Goal: Task Accomplishment & Management: Complete application form

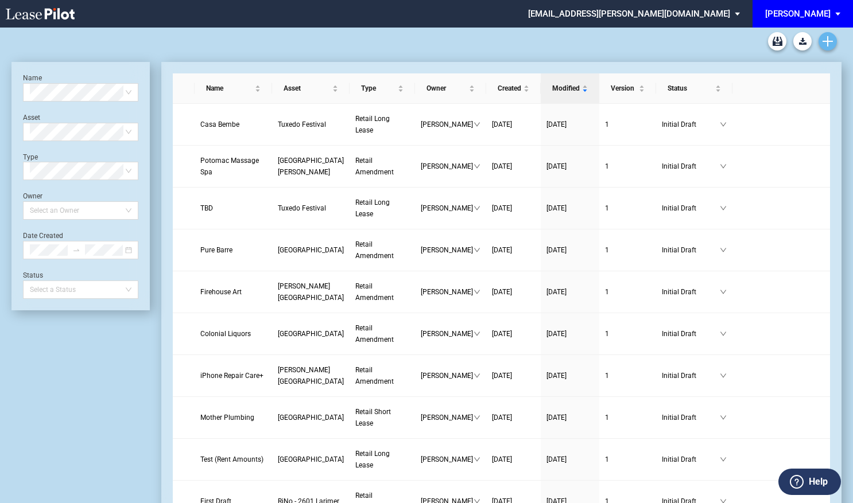
click at [830, 41] on use "Create new document" at bounding box center [827, 41] width 10 height 10
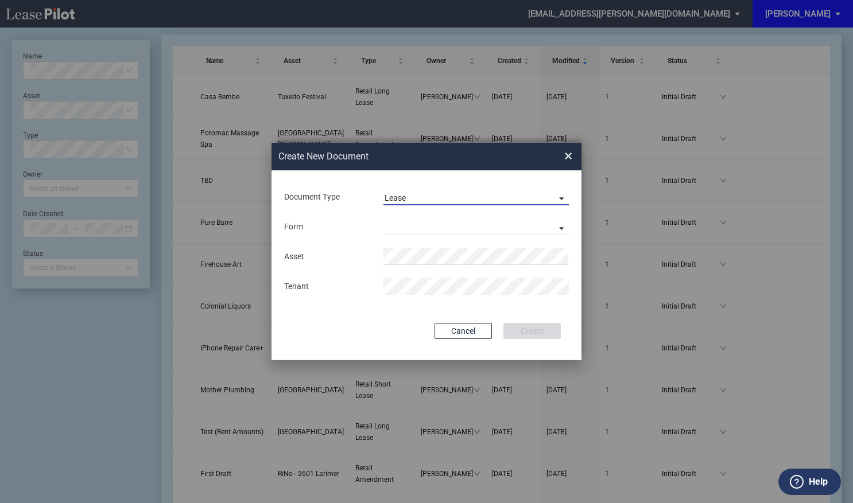
click at [470, 195] on span "Lease" at bounding box center [466, 198] width 165 height 11
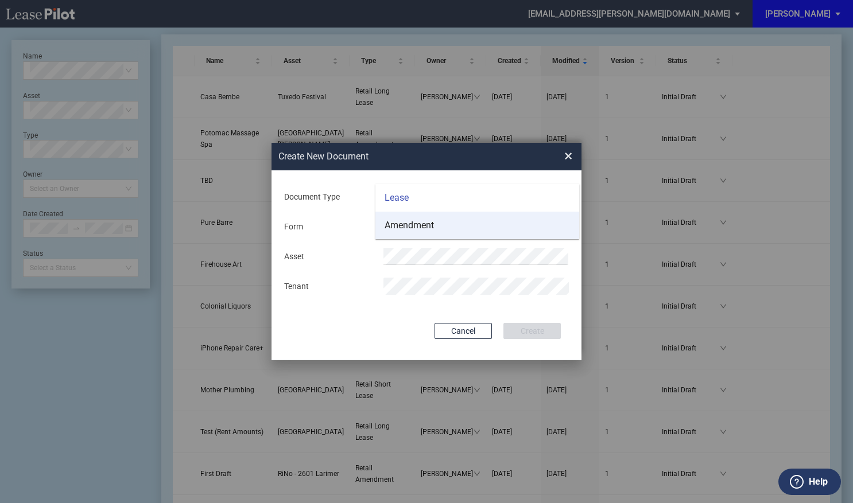
click at [448, 223] on md-option "Amendment" at bounding box center [477, 226] width 204 height 28
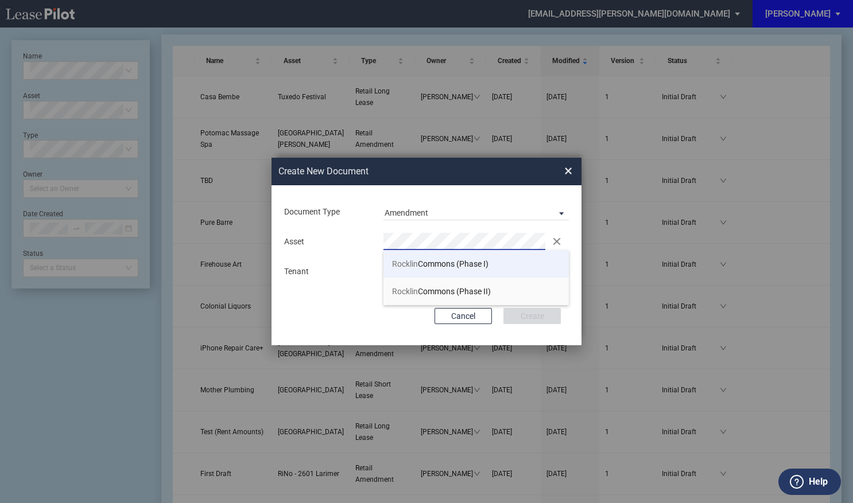
click at [419, 255] on li "Rocklin Commons (Phase I)" at bounding box center [475, 264] width 185 height 28
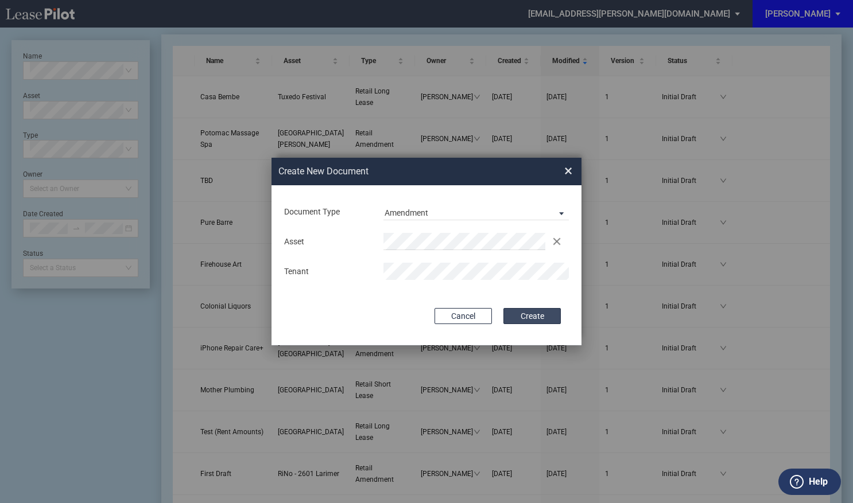
click at [533, 318] on button "Create" at bounding box center [531, 316] width 57 height 16
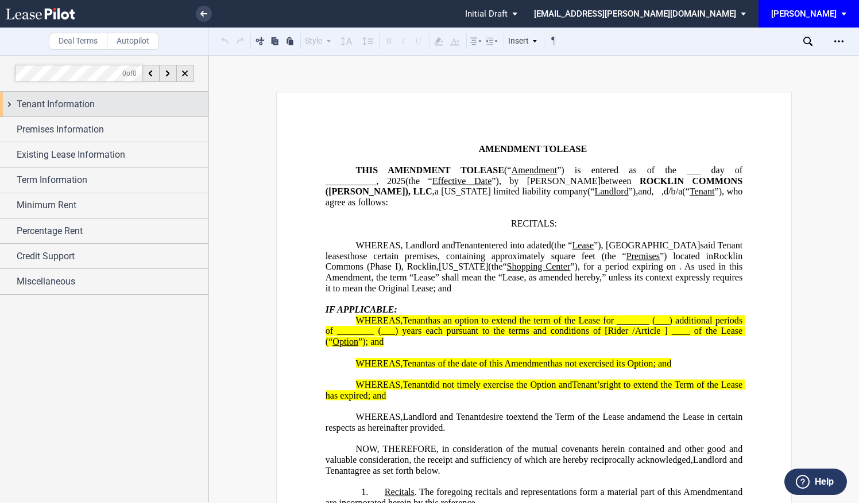
click at [108, 114] on div "Tenant Information" at bounding box center [104, 104] width 208 height 25
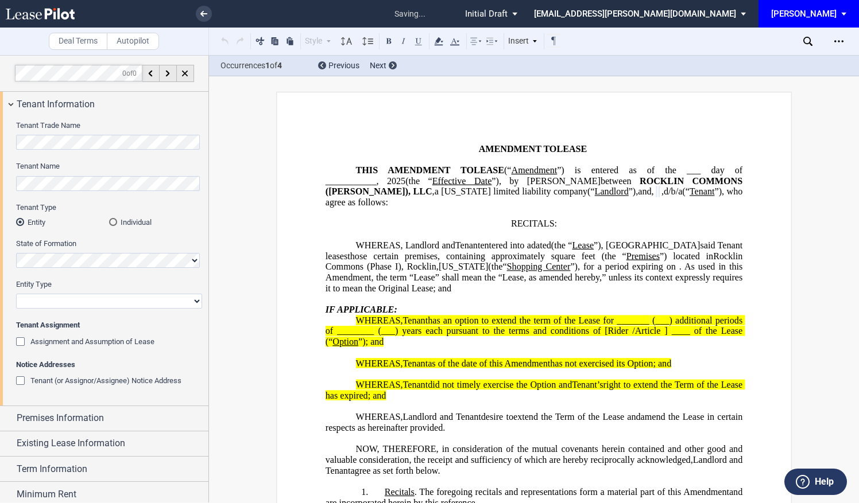
click at [59, 301] on select "Corporation Limited Liability Company General Partnership Limited Partnership O…" at bounding box center [109, 301] width 186 height 15
select select "corporation"
click at [16, 294] on select "Corporation Limited Liability Company General Partnership Limited Partnership O…" at bounding box center [109, 301] width 186 height 15
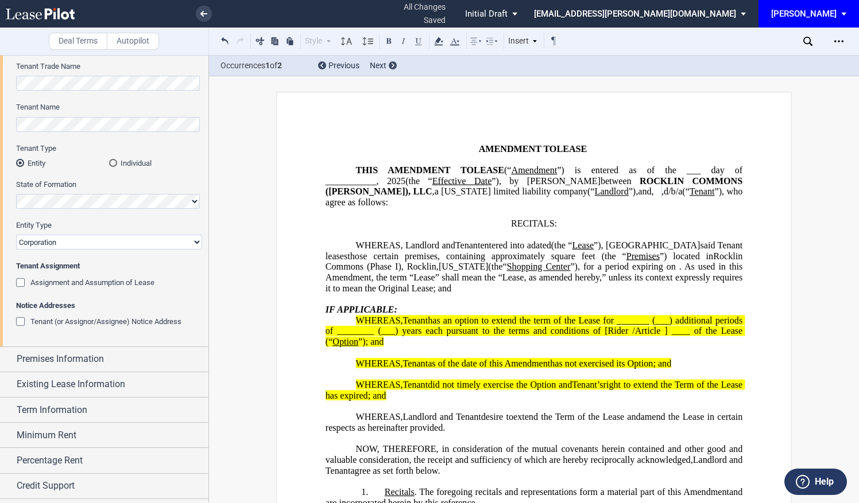
scroll to position [76, 0]
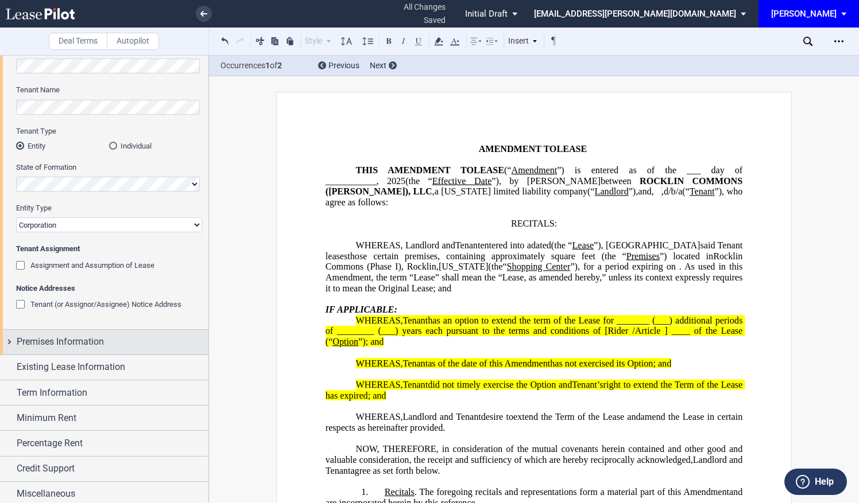
click at [112, 340] on div "Premises Information" at bounding box center [113, 342] width 192 height 14
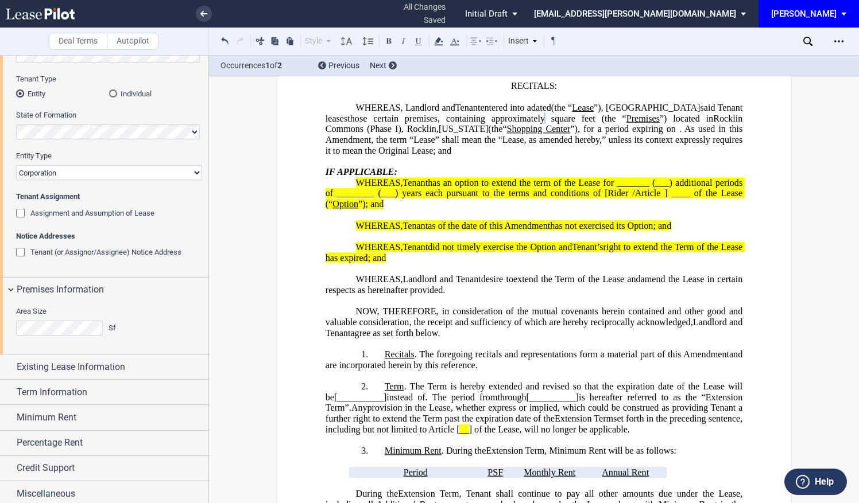
scroll to position [153, 0]
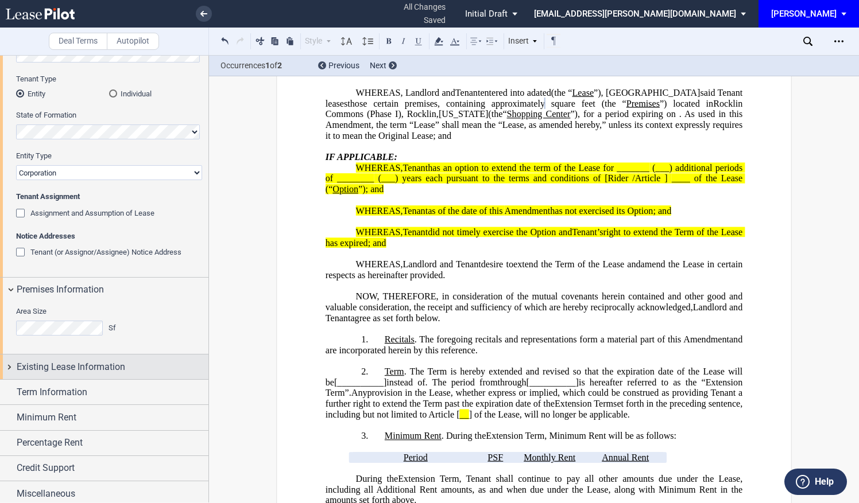
click at [123, 368] on span "Existing Lease Information" at bounding box center [71, 367] width 108 height 14
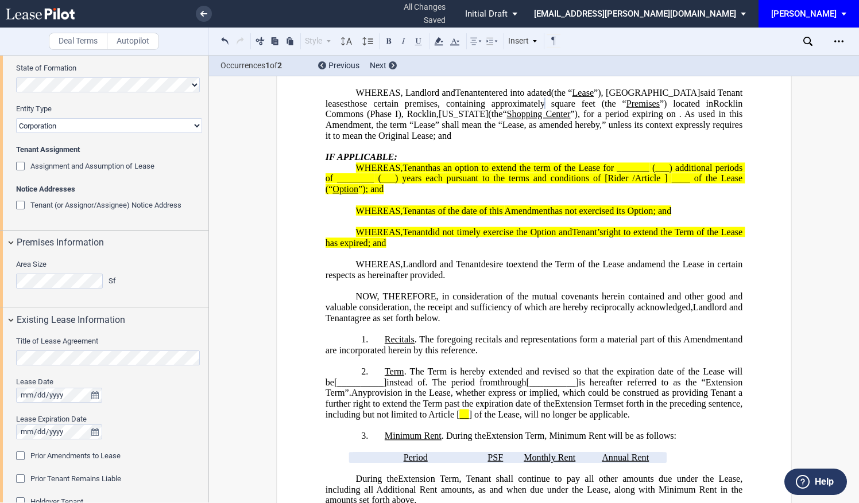
scroll to position [282, 0]
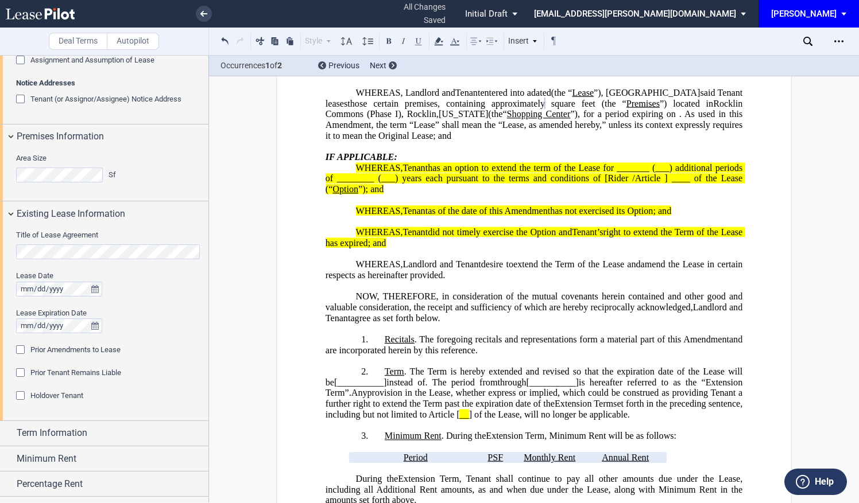
click at [106, 241] on div "Title of Lease Agreement" at bounding box center [109, 244] width 186 height 29
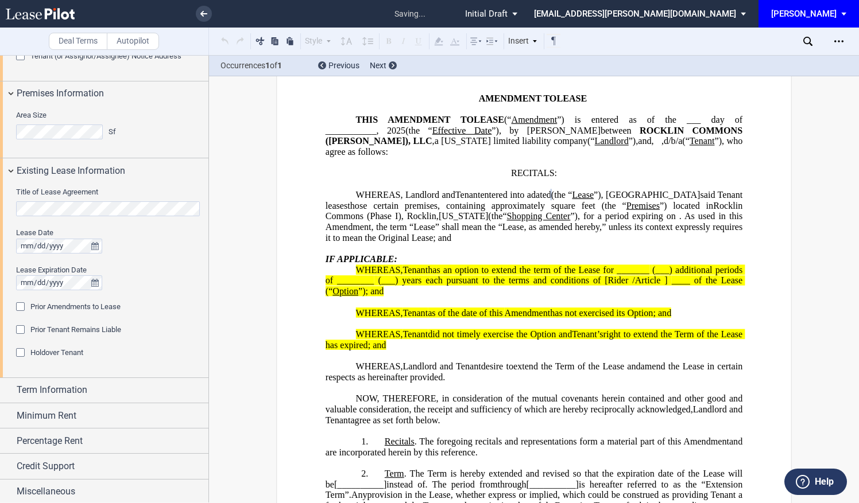
scroll to position [0, 0]
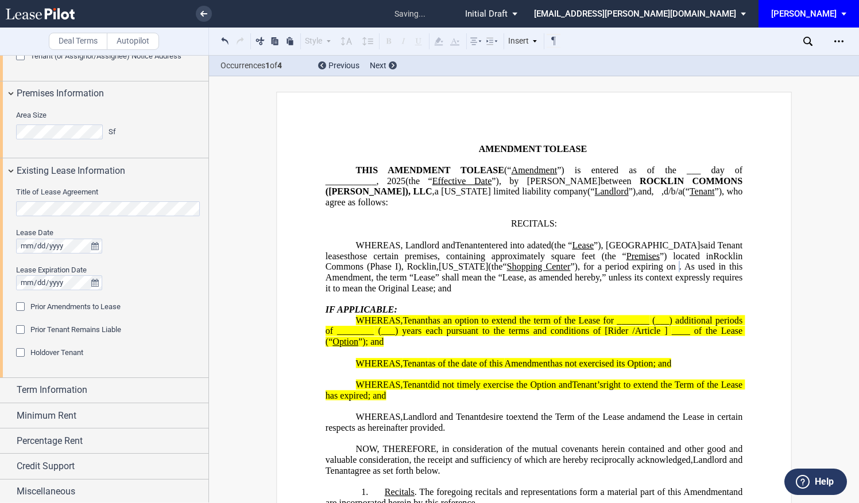
click at [20, 304] on div "Prior Amendments to Lease" at bounding box center [21, 307] width 11 height 11
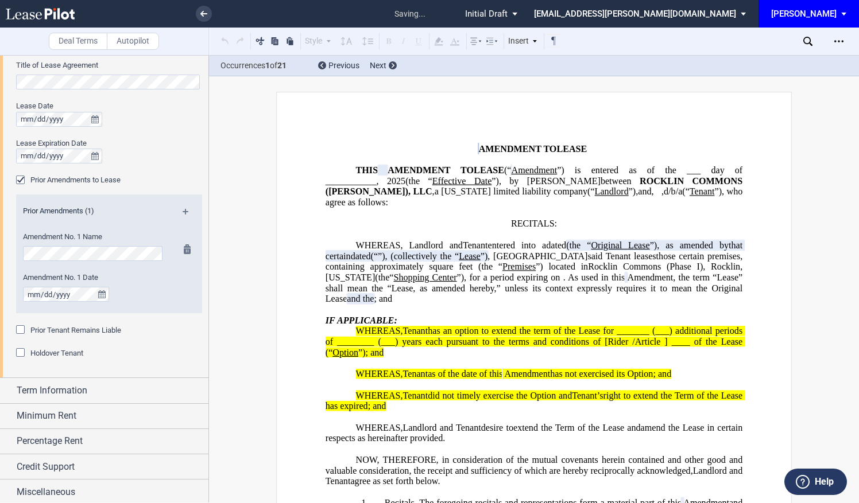
scroll to position [452, 0]
click at [185, 211] on md-icon at bounding box center [189, 215] width 15 height 14
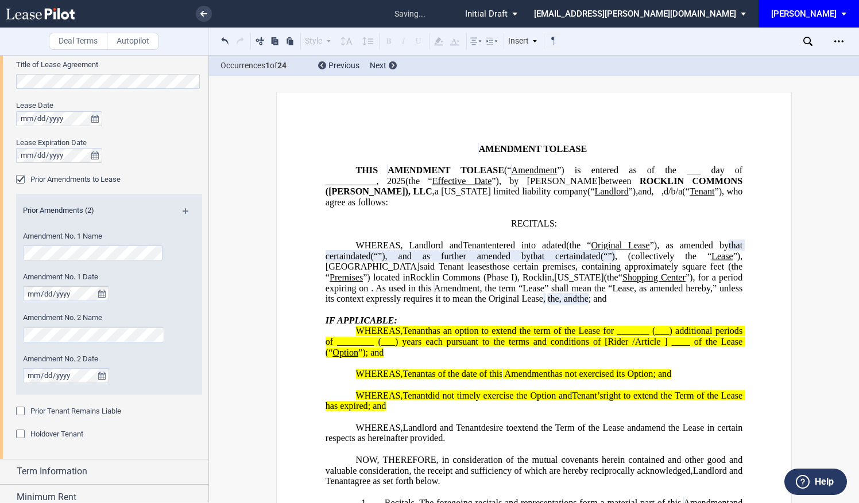
click at [185, 211] on md-icon at bounding box center [189, 215] width 15 height 14
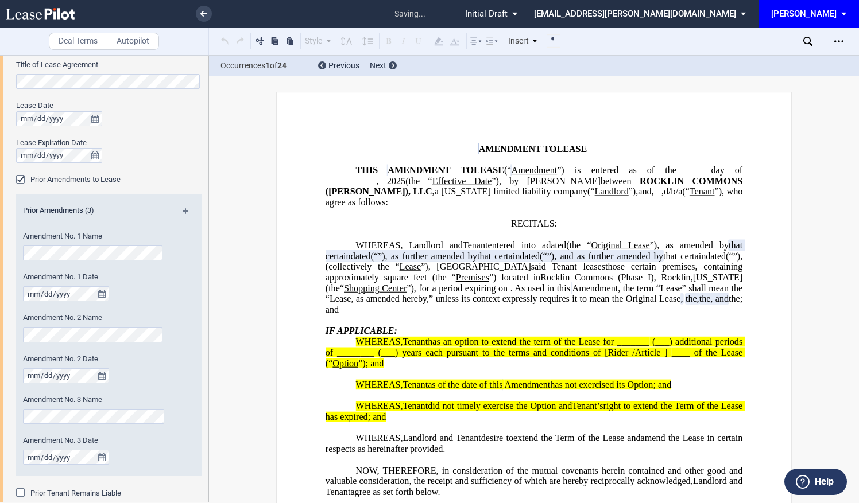
click at [185, 211] on md-icon at bounding box center [189, 215] width 15 height 14
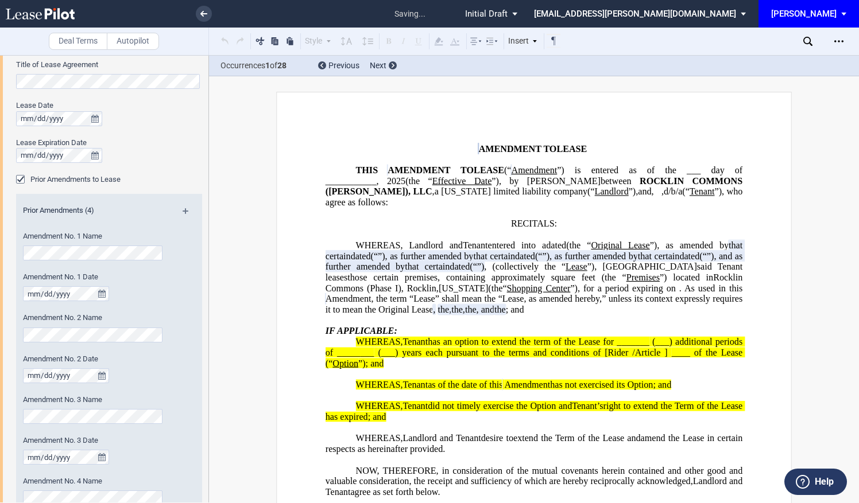
click at [185, 211] on md-icon at bounding box center [189, 215] width 15 height 14
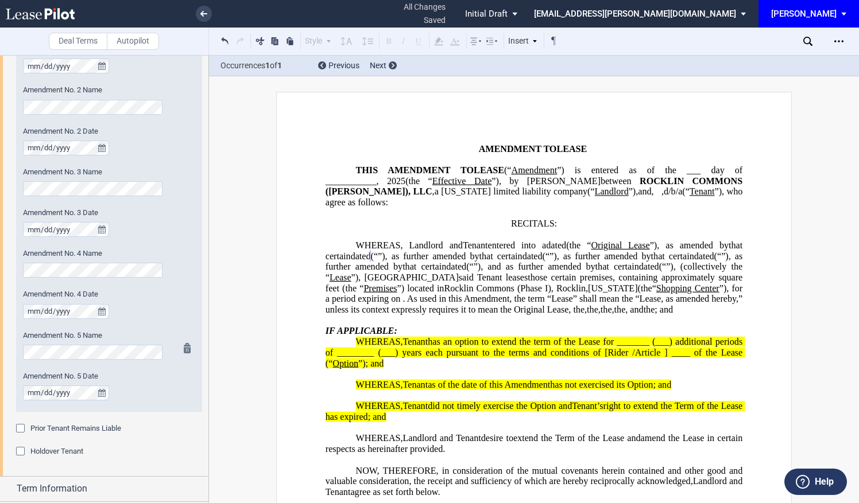
scroll to position [758, 0]
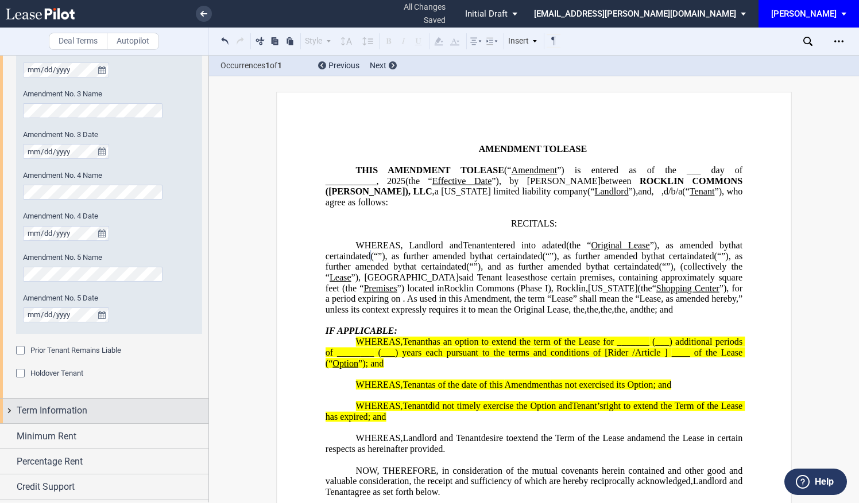
click at [80, 412] on span "Term Information" at bounding box center [52, 411] width 71 height 14
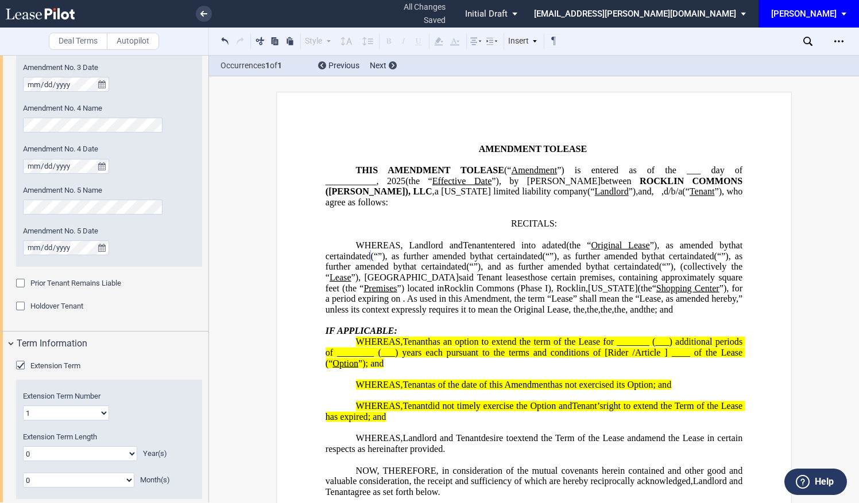
scroll to position [964, 0]
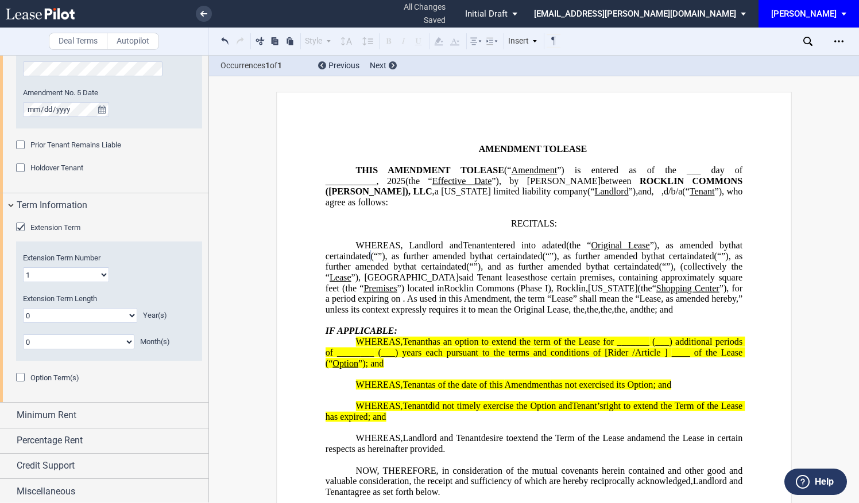
click at [53, 312] on select "0 1 2 3 4 5 6 7 8 9 10 11 12 13 14 15 16 17 18 19 20" at bounding box center [80, 315] width 114 height 15
select select "number:2"
click at [23, 308] on select "0 1 2 3 4 5 6 7 8 9 10 11 12 13 14 15 16 17 18 19 20" at bounding box center [80, 315] width 114 height 15
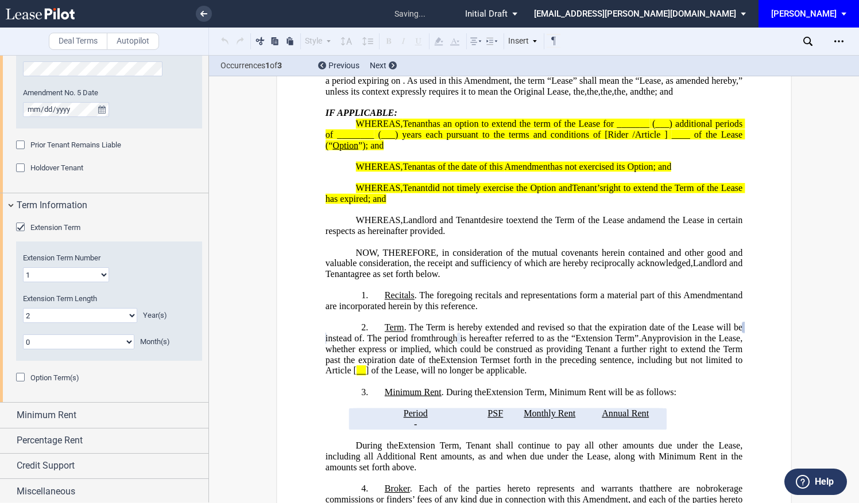
scroll to position [370, 0]
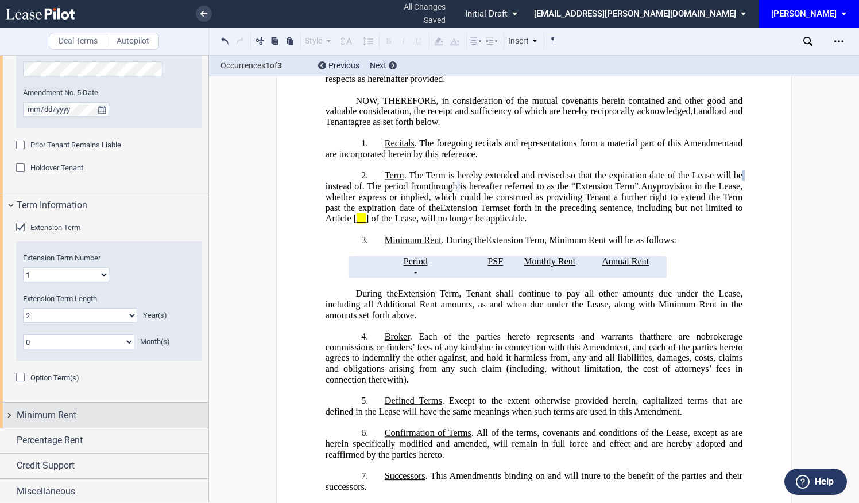
click at [69, 411] on span "Minimum Rent" at bounding box center [47, 416] width 60 height 14
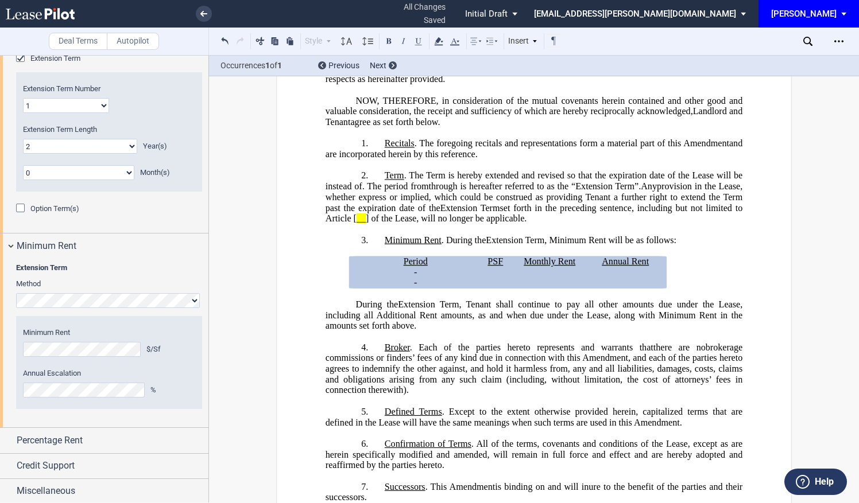
scroll to position [446, 0]
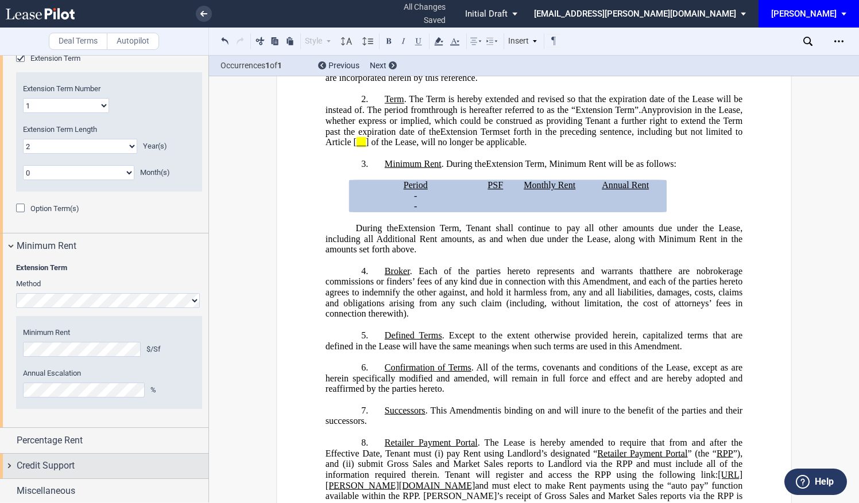
click at [95, 459] on div "Credit Support" at bounding box center [113, 466] width 192 height 14
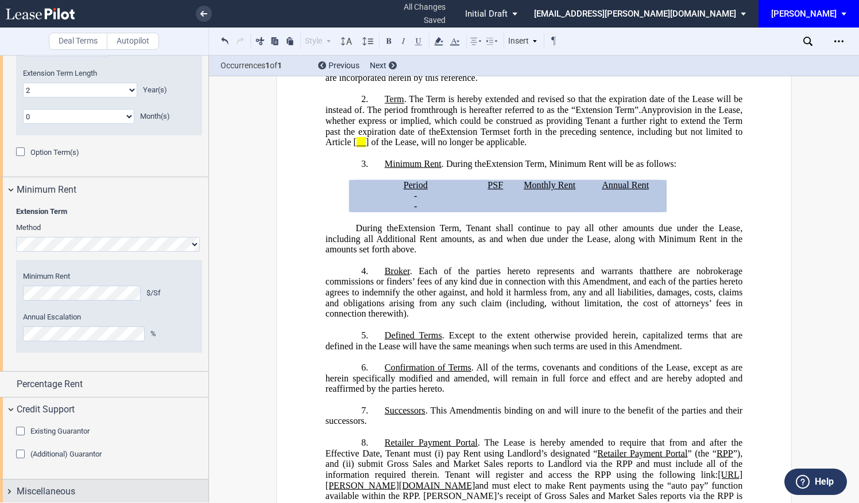
click at [71, 489] on span "Miscellaneous" at bounding box center [46, 492] width 59 height 14
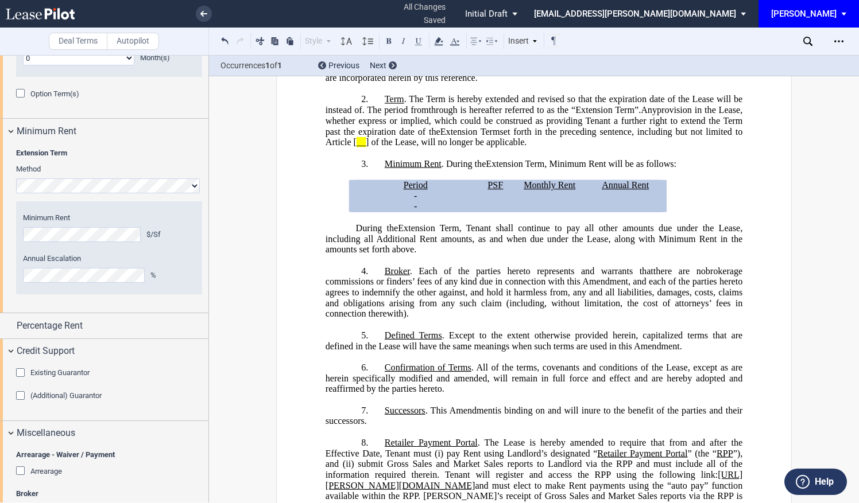
scroll to position [1419, 0]
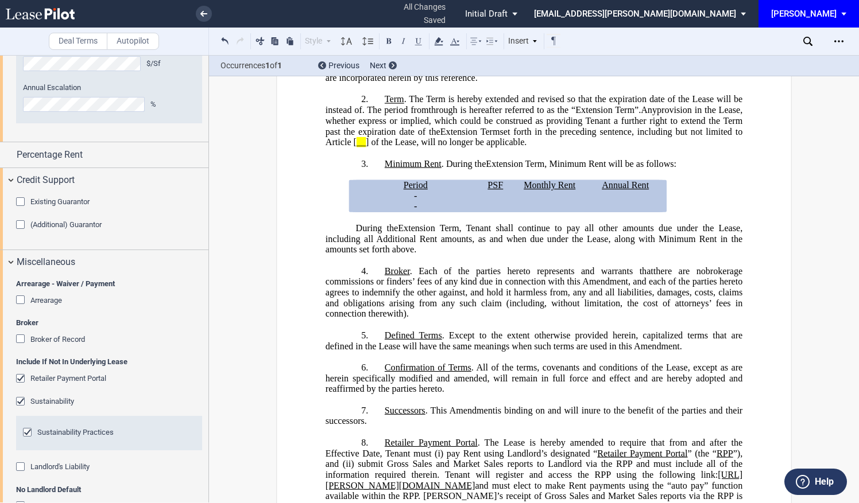
click at [21, 298] on div "Arrearage" at bounding box center [21, 301] width 11 height 11
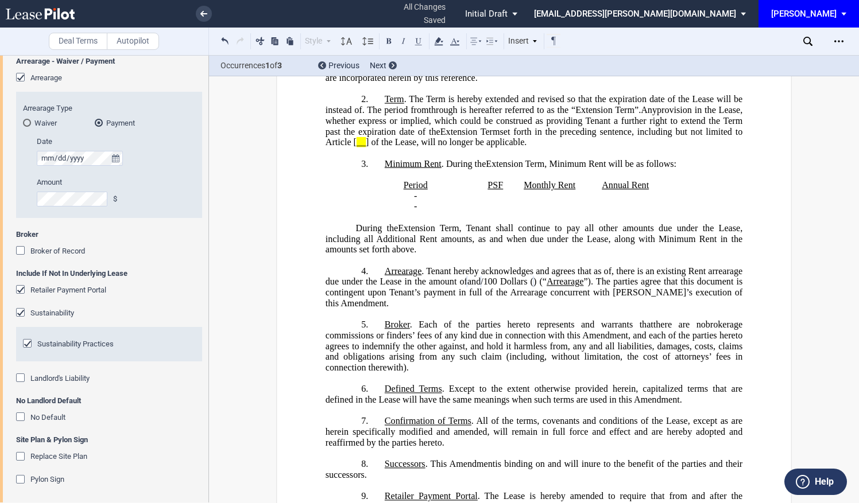
scroll to position [1641, 0]
click at [18, 309] on div "Sustainability" at bounding box center [21, 313] width 11 height 11
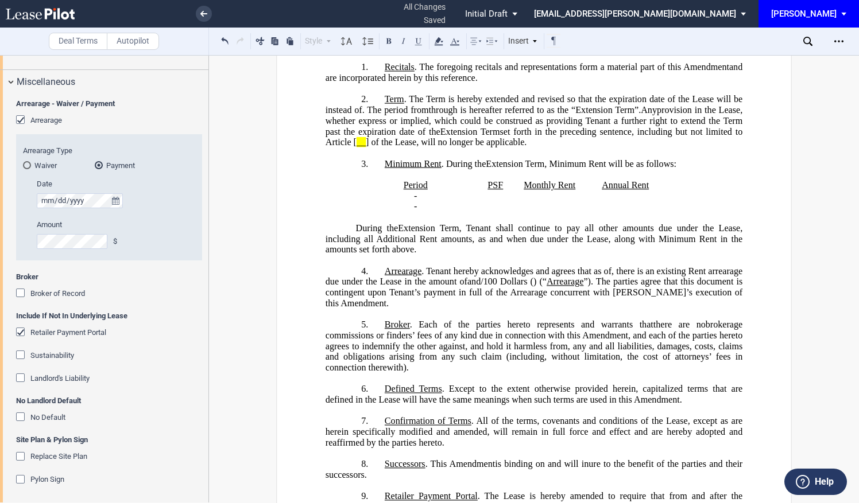
click at [21, 415] on div "No Default" at bounding box center [21, 418] width 11 height 11
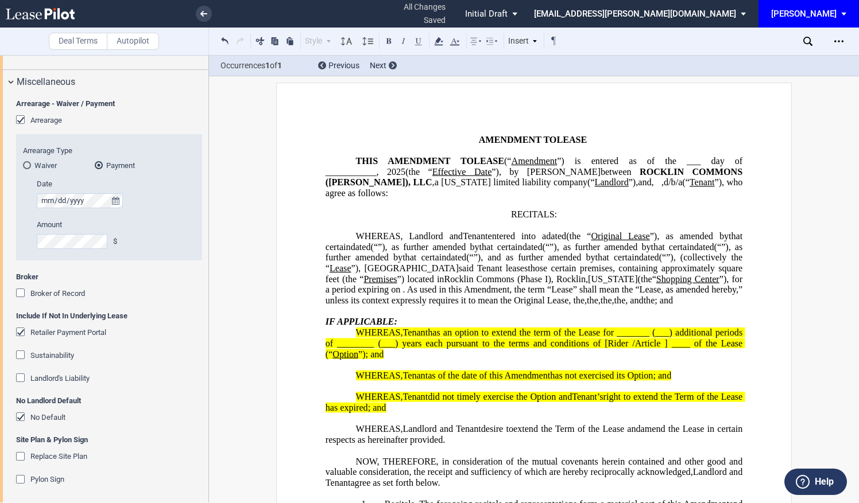
scroll to position [0, 0]
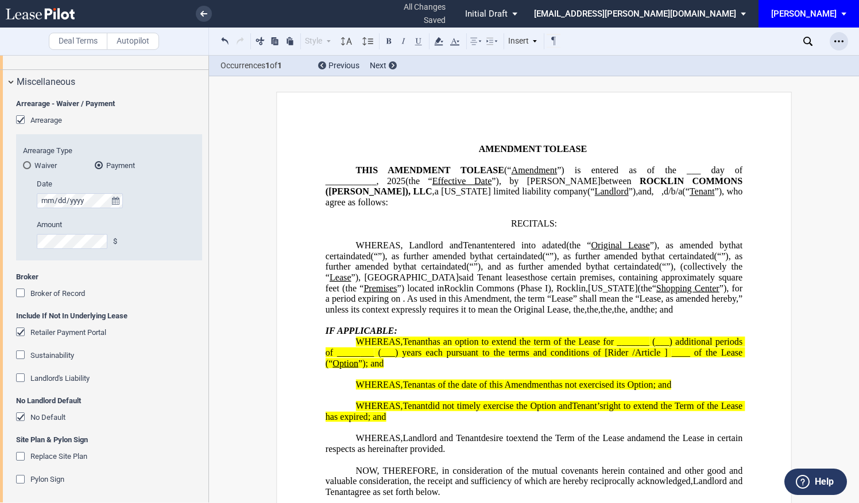
click at [838, 38] on icon "Open Lease options menu" at bounding box center [838, 41] width 9 height 9
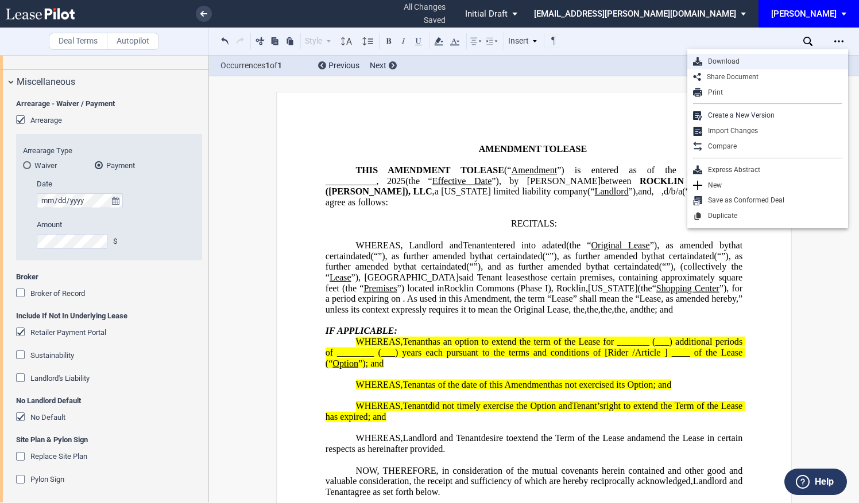
click at [720, 62] on div "Download" at bounding box center [772, 62] width 140 height 10
